Goal: Transaction & Acquisition: Purchase product/service

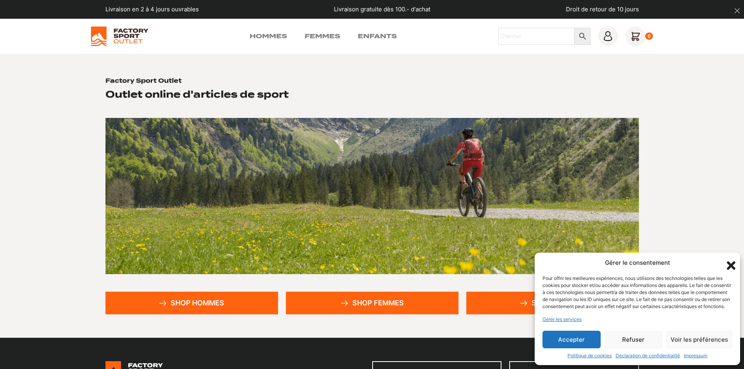
click at [588, 338] on button "Accepter" at bounding box center [571, 340] width 58 height 18
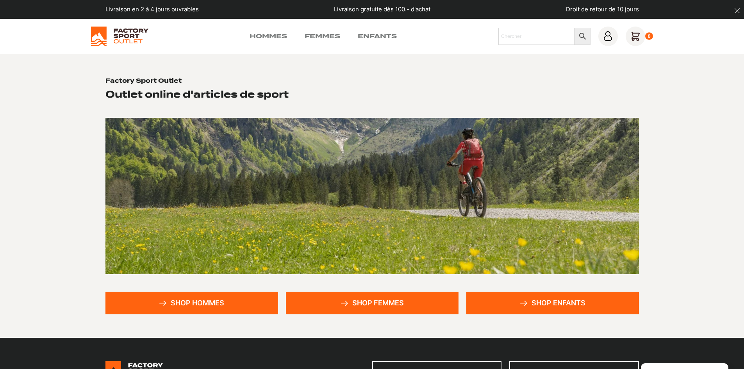
click at [208, 295] on link "Shop hommes" at bounding box center [191, 303] width 173 height 23
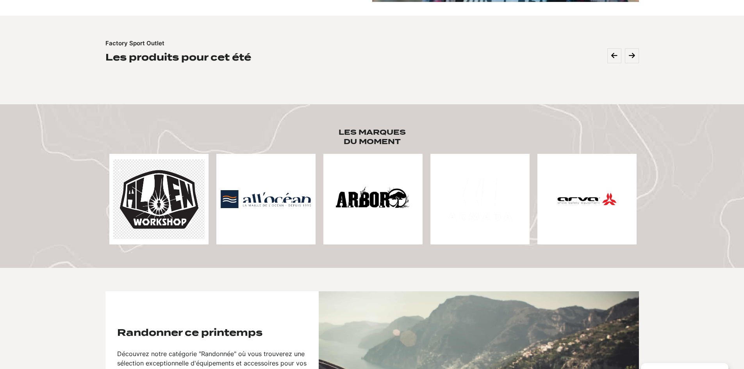
scroll to position [312, 0]
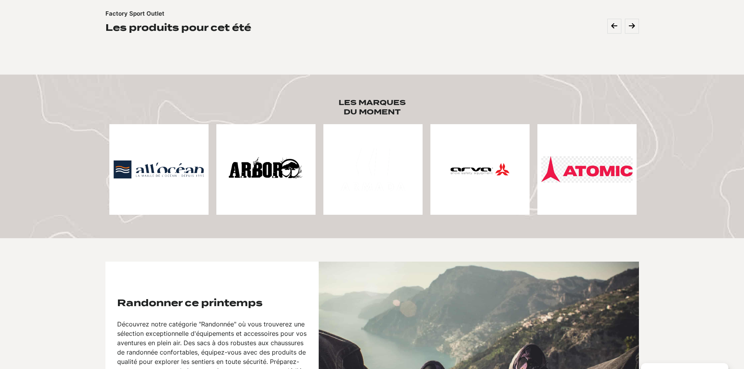
click at [595, 182] on img at bounding box center [586, 169] width 91 height 27
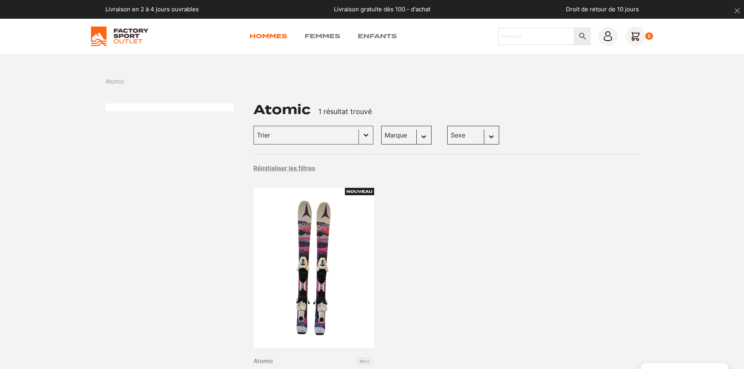
click at [267, 34] on link "Hommes" at bounding box center [267, 36] width 37 height 9
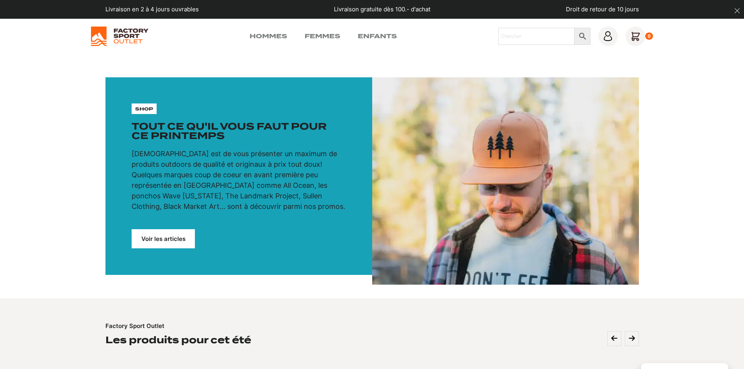
click at [178, 244] on link "Voir les articles" at bounding box center [163, 238] width 63 height 19
